Goal: Information Seeking & Learning: Learn about a topic

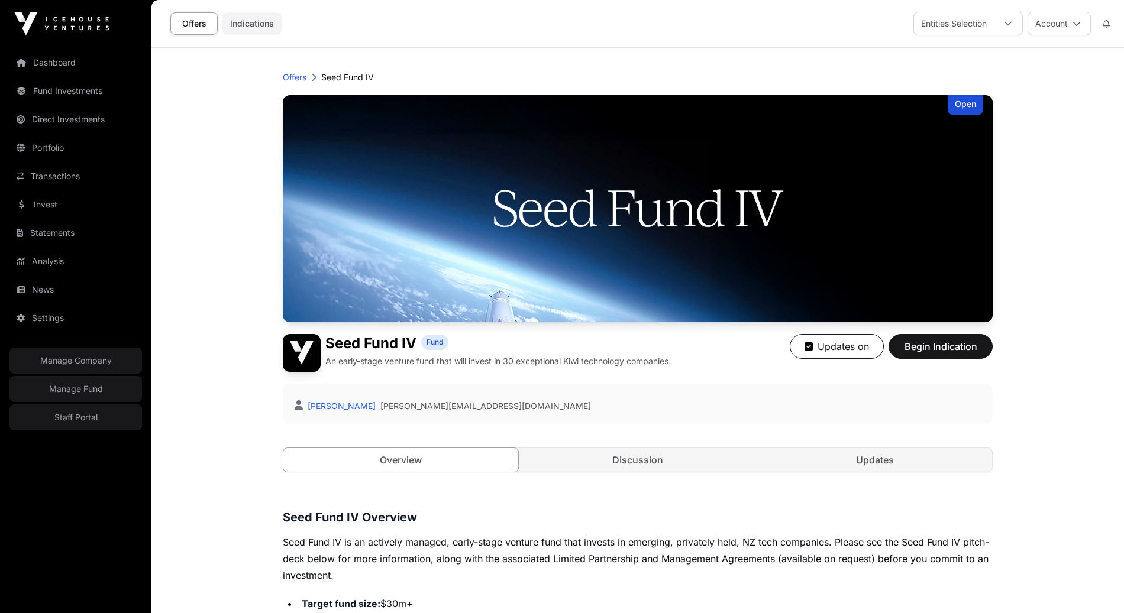
click at [255, 29] on link "Indications" at bounding box center [251, 23] width 59 height 22
click at [293, 86] on header "Offers Seed Fund IV Open Seed Fund IV Fund An early-stage venture fund that wil…" at bounding box center [638, 272] width 710 height 448
click at [292, 75] on p "Offers" at bounding box center [295, 78] width 24 height 12
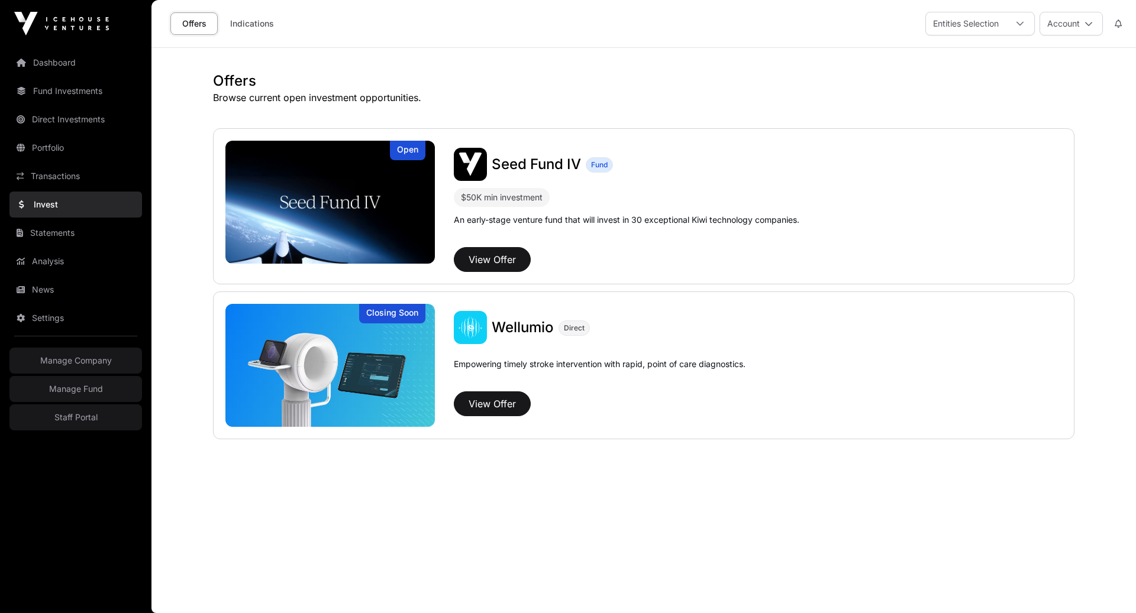
click at [420, 73] on h1 "Offers" at bounding box center [643, 81] width 861 height 19
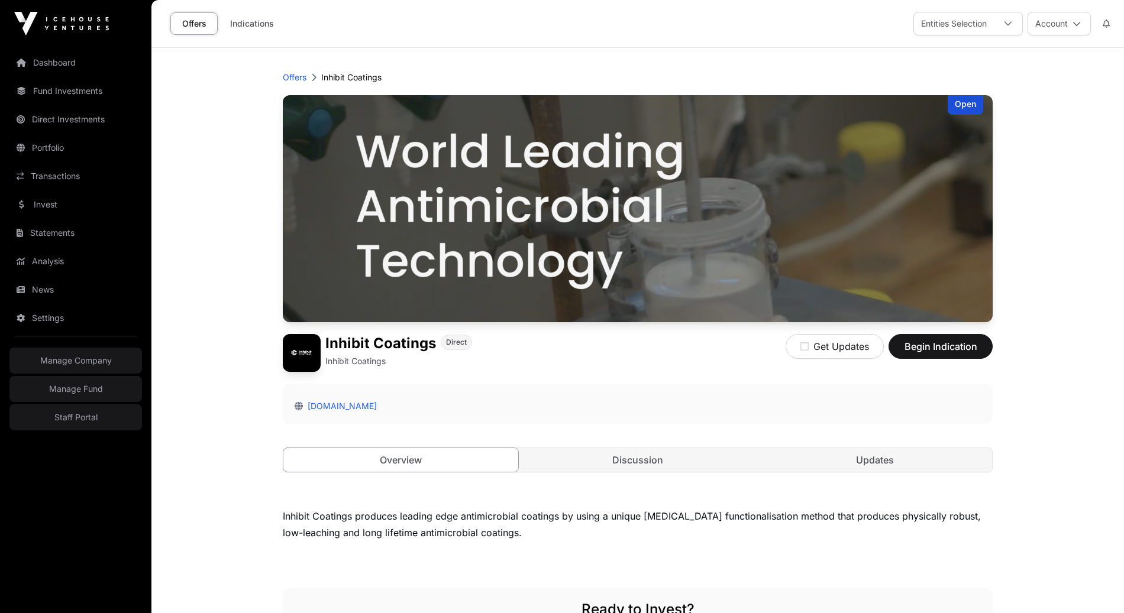
click at [829, 32] on div "Offers Indications Entities Selection Account" at bounding box center [638, 23] width 958 height 47
